Goal: Information Seeking & Learning: Find specific fact

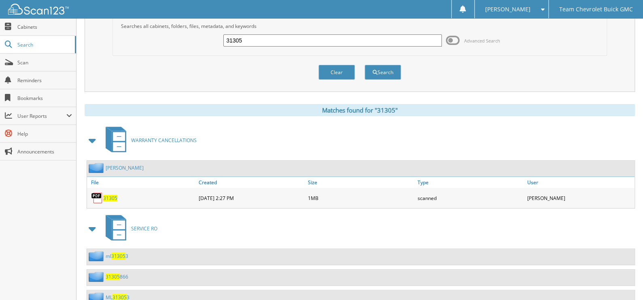
click at [260, 37] on input "31305" at bounding box center [333, 40] width 219 height 12
type input "[PERSON_NAME]"
click at [365, 65] on button "Search" at bounding box center [383, 72] width 36 height 15
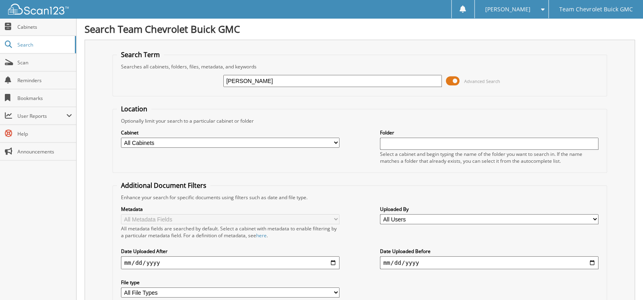
click at [455, 78] on span at bounding box center [453, 81] width 14 height 12
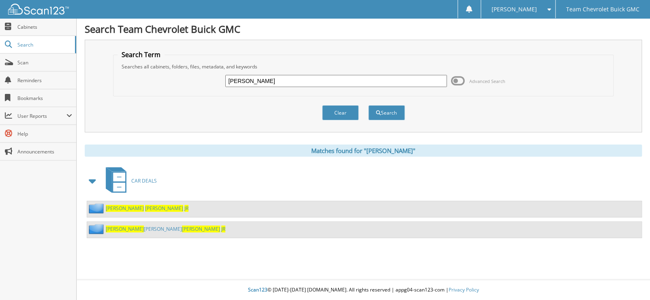
click at [112, 208] on span "[PERSON_NAME]" at bounding box center [125, 208] width 38 height 7
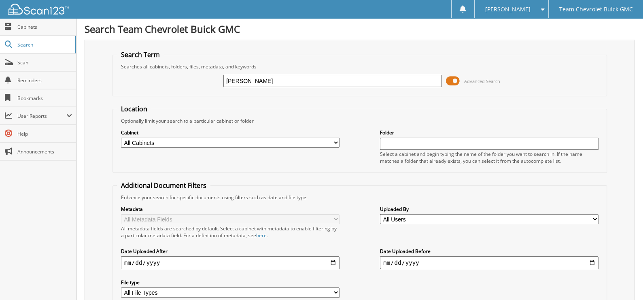
click at [454, 79] on span at bounding box center [453, 81] width 14 height 12
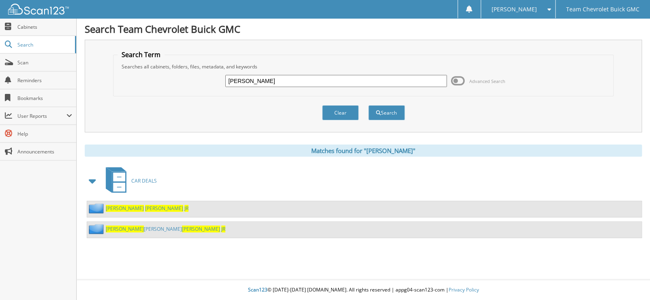
click at [127, 230] on div "[PERSON_NAME] [PERSON_NAME] JR" at bounding box center [156, 229] width 138 height 10
click at [126, 228] on link "JOSE LUIS CASTILLO JR" at bounding box center [165, 229] width 119 height 7
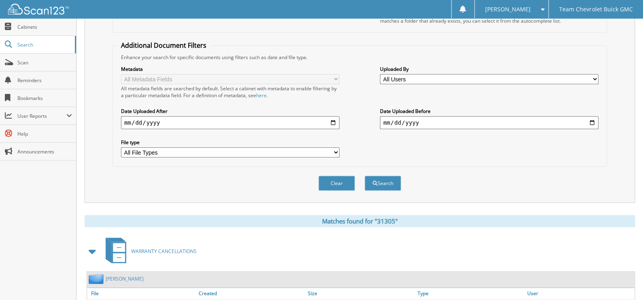
scroll to position [109, 0]
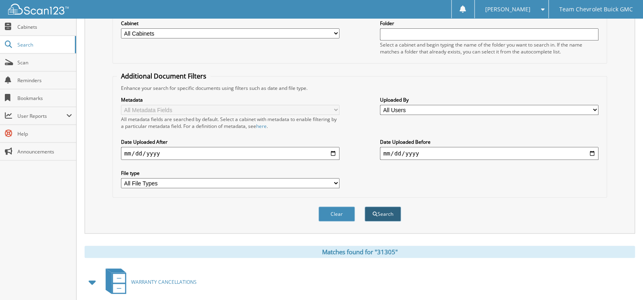
click at [382, 207] on button "Search" at bounding box center [383, 214] width 36 height 15
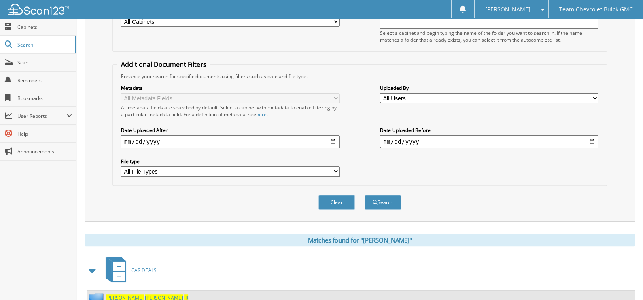
scroll to position [164, 0]
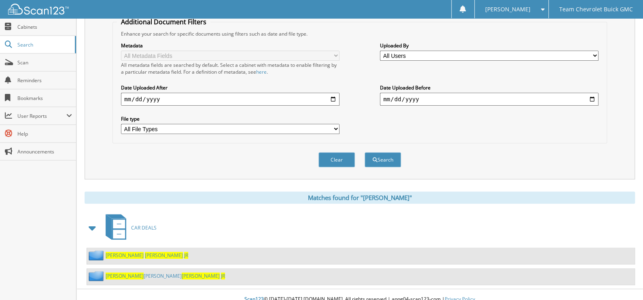
click at [145, 252] on span "[PERSON_NAME]" at bounding box center [164, 255] width 38 height 7
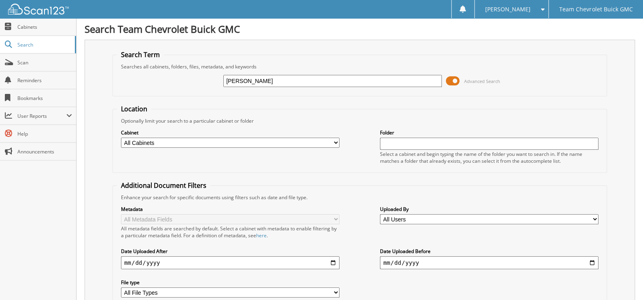
click at [452, 78] on span at bounding box center [453, 81] width 14 height 12
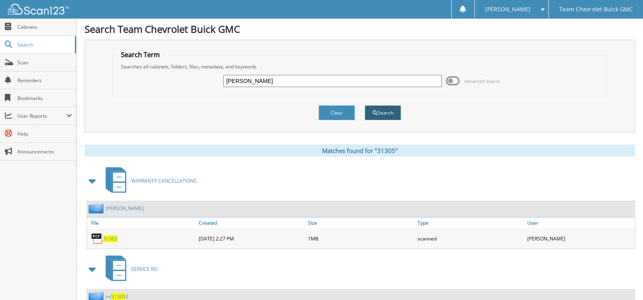
click at [374, 114] on span "submit" at bounding box center [375, 113] width 5 height 5
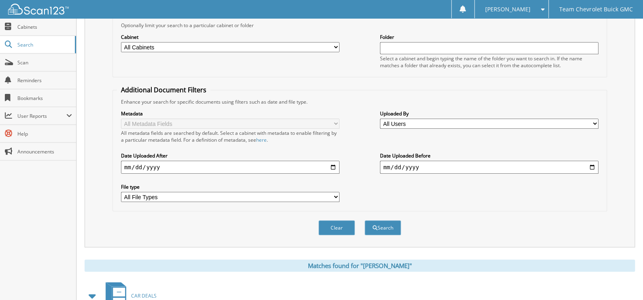
scroll to position [164, 0]
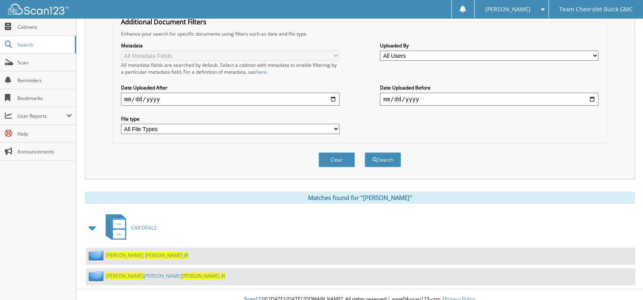
click at [182, 273] on span "[PERSON_NAME]" at bounding box center [201, 276] width 38 height 7
